Goal: Information Seeking & Learning: Learn about a topic

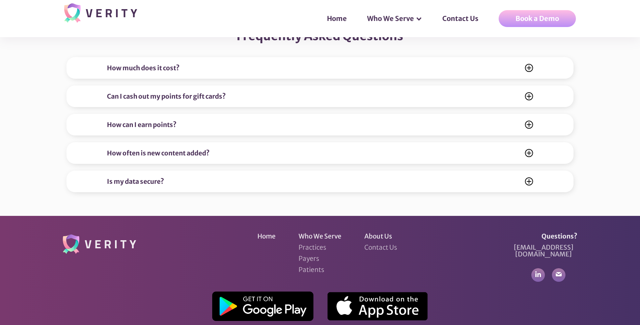
scroll to position [2694, 0]
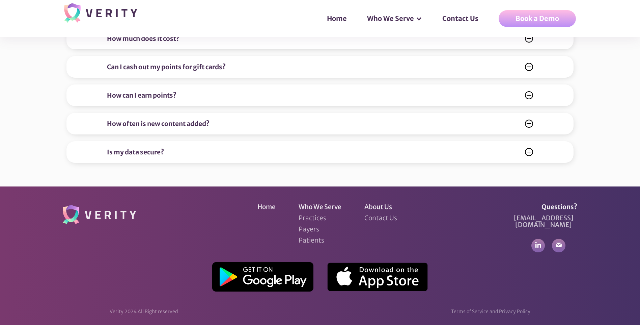
click at [469, 308] on div "Terms of Service and Privacy Policy" at bounding box center [490, 311] width 79 height 7
drag, startPoint x: 452, startPoint y: 304, endPoint x: 559, endPoint y: 299, distance: 107.1
click at [559, 299] on section "Home Who We Serve Practices Payers Patients About Us Contact Us Questions? [EMA…" at bounding box center [320, 258] width 640 height 145
drag, startPoint x: 559, startPoint y: 299, endPoint x: 508, endPoint y: 307, distance: 51.8
click at [508, 308] on div "Terms of Service and Privacy Policy" at bounding box center [490, 311] width 79 height 7
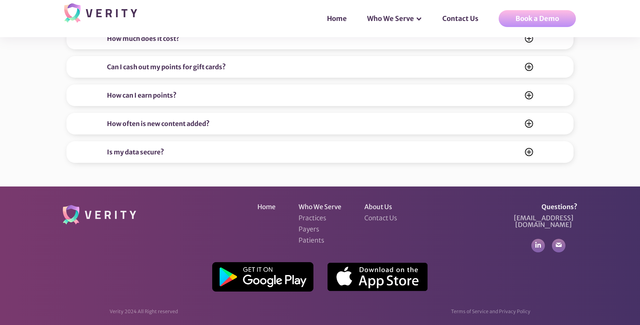
click at [504, 308] on div "Terms of Service and Privacy Policy" at bounding box center [490, 311] width 79 height 7
click at [317, 219] on link "Practices" at bounding box center [313, 217] width 28 height 7
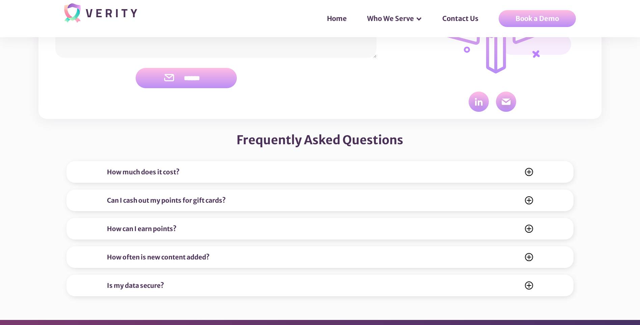
scroll to position [2694, 0]
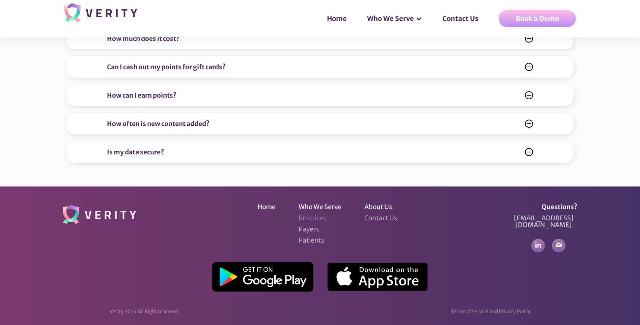
click at [313, 217] on link "Practices" at bounding box center [313, 217] width 28 height 7
click at [499, 308] on div "Terms of Service and Privacy Policy" at bounding box center [490, 311] width 79 height 7
drag, startPoint x: 527, startPoint y: 302, endPoint x: 431, endPoint y: 307, distance: 95.6
click at [431, 308] on div "Verity 2024 All Right reserved Terms of Service and Privacy Policy" at bounding box center [320, 311] width 421 height 7
drag, startPoint x: 431, startPoint y: 307, endPoint x: 529, endPoint y: 302, distance: 98.0
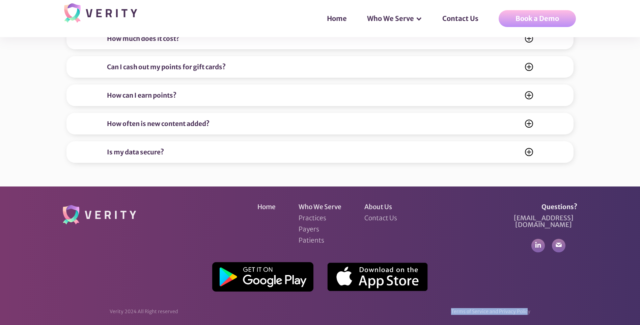
click at [517, 308] on div "Terms of Service and Privacy Policy" at bounding box center [490, 311] width 79 height 7
drag, startPoint x: 531, startPoint y: 305, endPoint x: 451, endPoint y: 301, distance: 79.7
click at [451, 301] on section "Home Who We Serve Practices Payers Patients About Us Contact Us Questions? [EMA…" at bounding box center [320, 258] width 640 height 145
copy div "Terms of Service and Privacy Policy"
click at [310, 238] on link "Patients" at bounding box center [312, 240] width 26 height 7
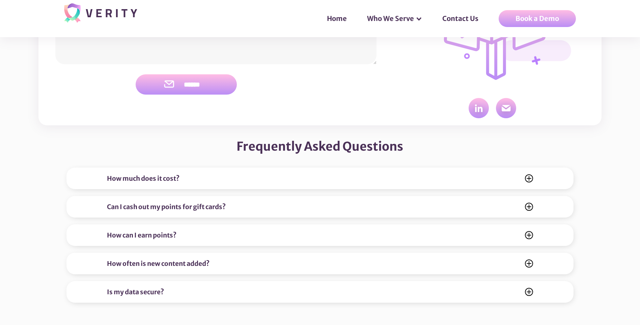
scroll to position [2647, 0]
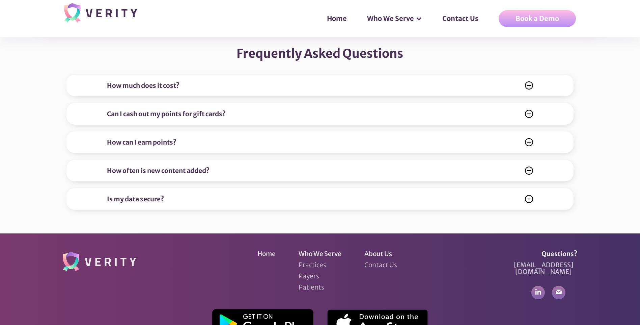
click at [341, 202] on div "Is my data secure?" at bounding box center [320, 199] width 426 height 8
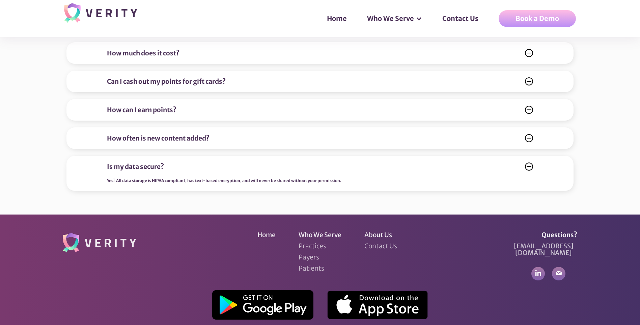
scroll to position [2708, 0]
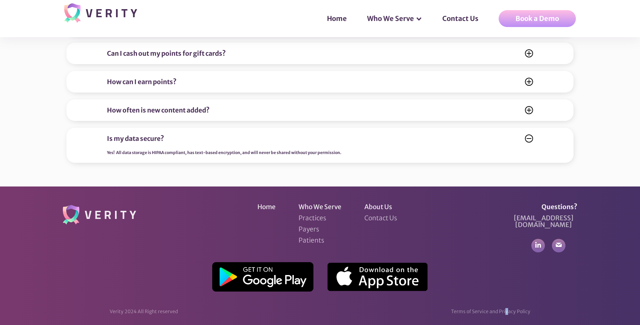
click at [504, 301] on section "Home Who We Serve Practices Payers Patients About Us Contact Us Questions? [EMA…" at bounding box center [320, 258] width 640 height 145
click at [503, 308] on div "Terms of Service and Privacy Policy" at bounding box center [490, 311] width 79 height 7
click at [437, 289] on section "Home Who We Serve Practices Payers Patients About Us Contact Us Questions? [EMA…" at bounding box center [320, 258] width 640 height 145
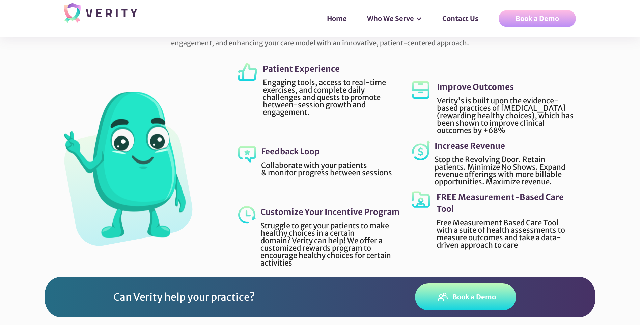
scroll to position [1796, 0]
